Goal: Information Seeking & Learning: Learn about a topic

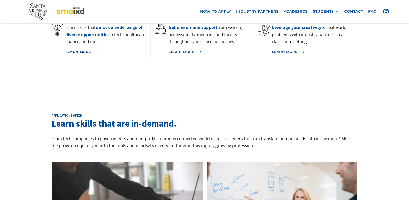
scroll to position [412, 0]
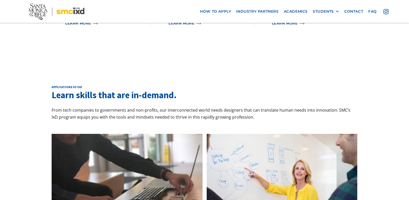
click at [83, 8] on img at bounding box center [57, 11] width 56 height 16
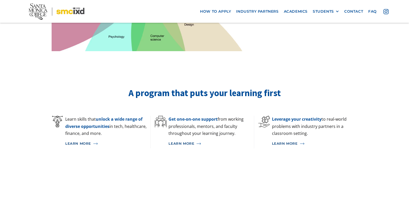
scroll to position [335, 0]
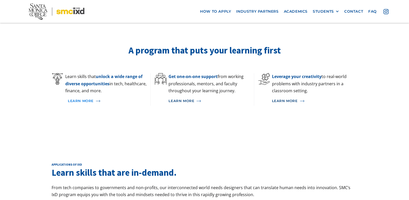
click at [84, 99] on div "Learn More" at bounding box center [81, 101] width 26 height 4
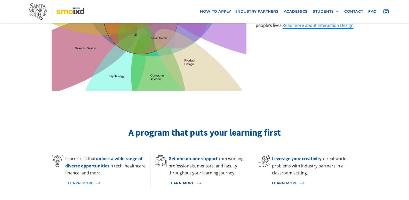
scroll to position [240, 0]
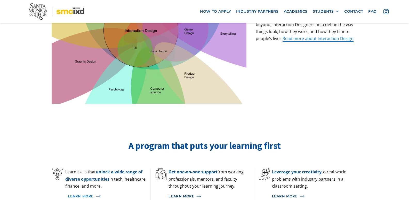
click at [85, 194] on div "Learn More" at bounding box center [81, 196] width 26 height 4
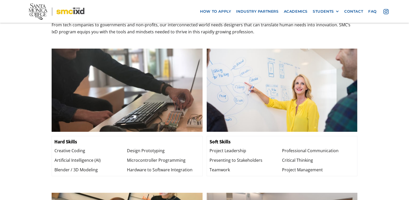
scroll to position [395, 0]
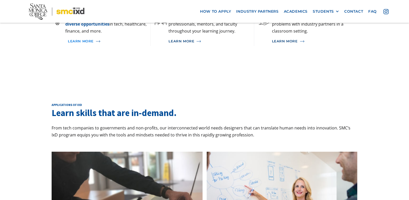
click at [87, 37] on link "Learn More" at bounding box center [107, 41] width 85 height 9
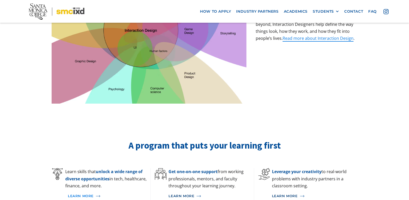
scroll to position [240, 0]
click at [67, 191] on link "Learn More" at bounding box center [107, 195] width 85 height 9
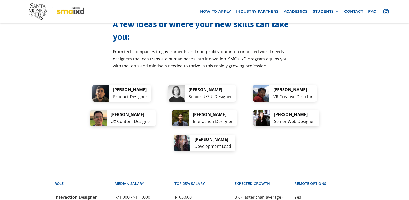
scroll to position [1013, 0]
